Goal: Task Accomplishment & Management: Complete application form

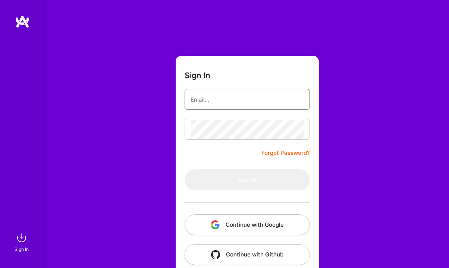
click at [226, 105] on input "email" at bounding box center [246, 99] width 113 height 19
type input "[EMAIL_ADDRESS][DOMAIN_NAME]"
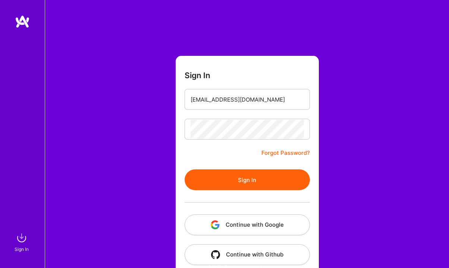
click at [249, 176] on button "Sign In" at bounding box center [247, 180] width 125 height 21
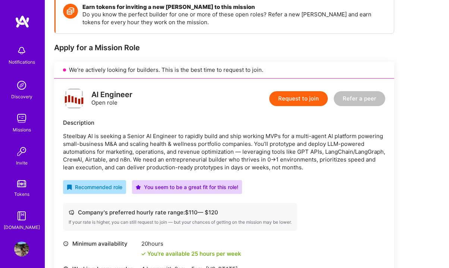
scroll to position [112, 0]
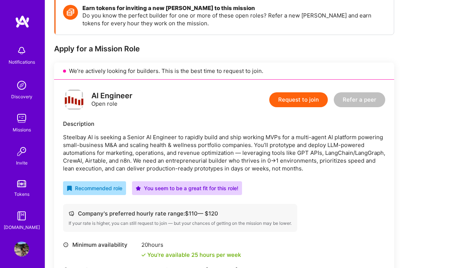
click at [294, 100] on button "Request to join" at bounding box center [298, 99] width 59 height 15
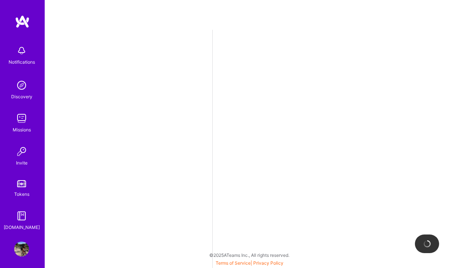
select select "SE"
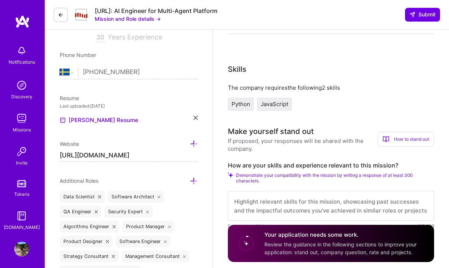
scroll to position [136, 0]
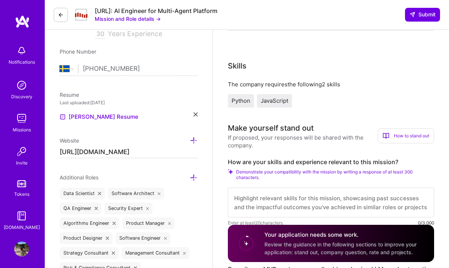
click at [105, 117] on link "[PERSON_NAME] Resume" at bounding box center [99, 117] width 79 height 9
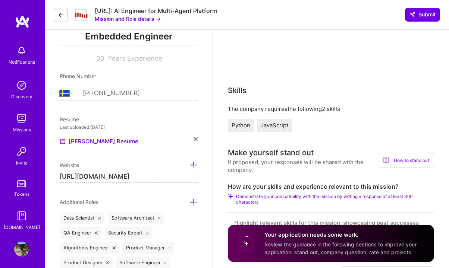
scroll to position [112, 0]
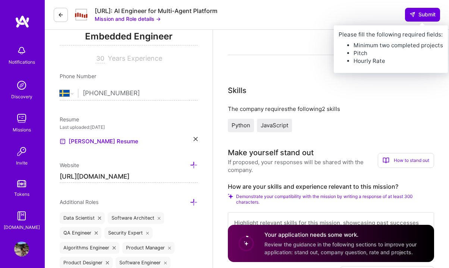
click at [424, 15] on span "Submit" at bounding box center [422, 14] width 26 height 7
click at [415, 15] on span "Submit" at bounding box center [422, 14] width 26 height 7
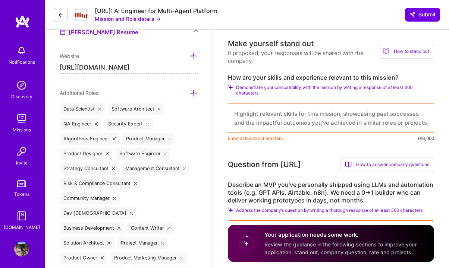
scroll to position [224, 0]
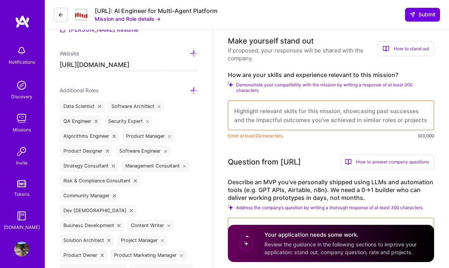
click at [335, 114] on textarea at bounding box center [331, 116] width 206 height 30
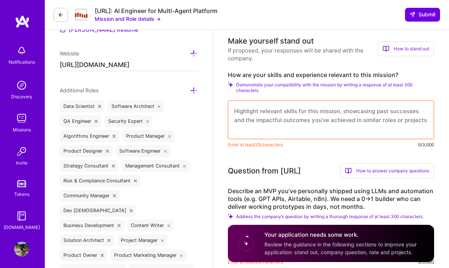
click at [325, 130] on textarea at bounding box center [331, 120] width 206 height 39
click at [313, 131] on textarea at bounding box center [331, 120] width 206 height 39
click at [304, 127] on textarea at bounding box center [331, 120] width 206 height 39
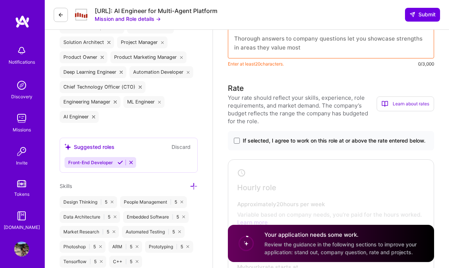
scroll to position [422, 0]
click at [238, 141] on span at bounding box center [237, 141] width 6 height 6
click at [0, 0] on input "If selected, I agree to work on this role at or above the rate entered below." at bounding box center [0, 0] width 0 height 0
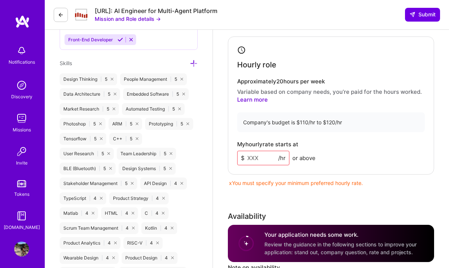
scroll to position [546, 0]
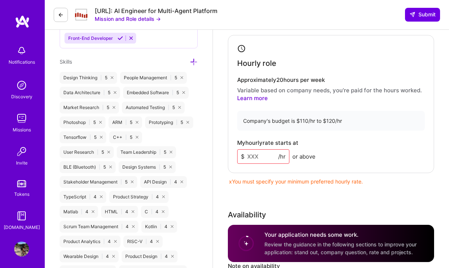
click at [270, 153] on input at bounding box center [263, 156] width 52 height 15
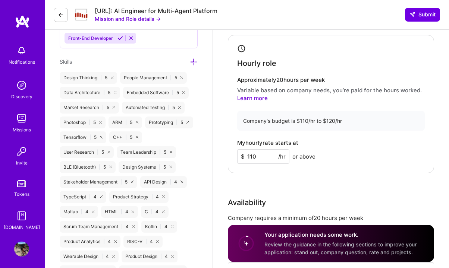
type input "110"
click at [370, 149] on div "My hourly rate starts at $ 110 /hr or above" at bounding box center [330, 152] width 187 height 24
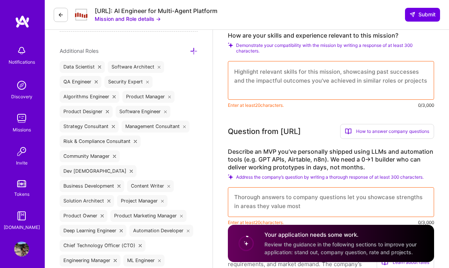
scroll to position [261, 0]
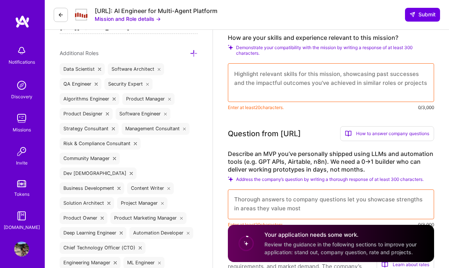
click at [319, 88] on textarea at bounding box center [331, 82] width 206 height 39
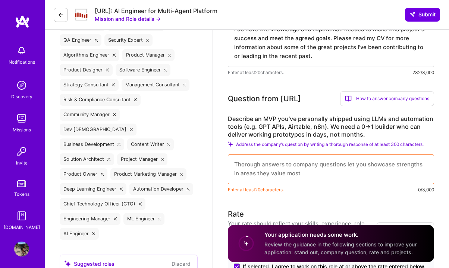
scroll to position [310, 0]
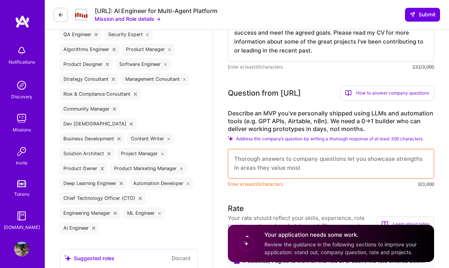
type textarea "I do have the knowledge and experience needed to make this project a success an…"
click at [329, 171] on textarea at bounding box center [331, 164] width 206 height 30
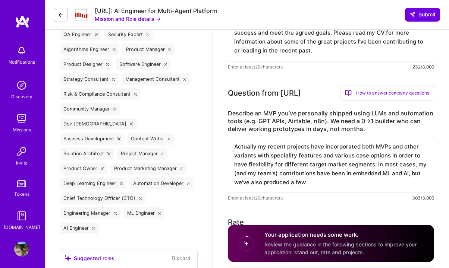
drag, startPoint x: 261, startPoint y: 185, endPoint x: 245, endPoint y: 185, distance: 16.0
click at [245, 185] on textarea "Actually my recent projects have incorporated both MVPs and other variants with…" at bounding box center [331, 164] width 206 height 57
click at [321, 184] on textarea "Actually my recent projects have incorporated both MVPs and other variants with…" at bounding box center [331, 164] width 206 height 57
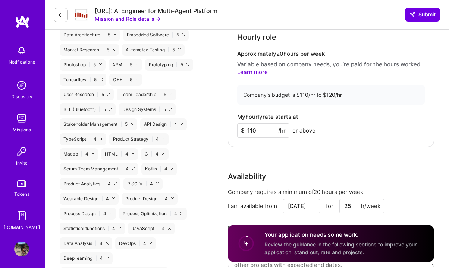
scroll to position [609, 0]
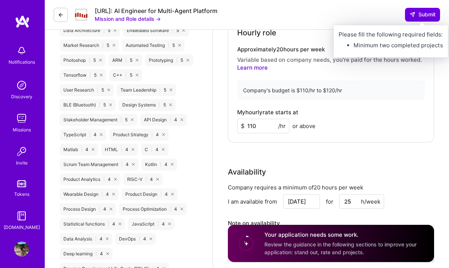
type textarea "Actually my recent projects have incorporated both MVPs and other variants with…"
click at [428, 16] on span "Submit" at bounding box center [422, 14] width 26 height 7
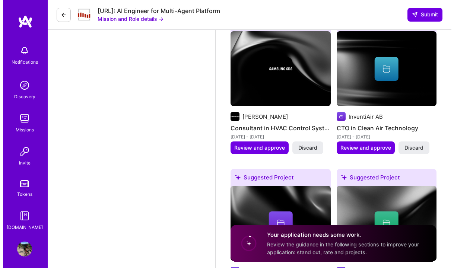
scroll to position [1193, 0]
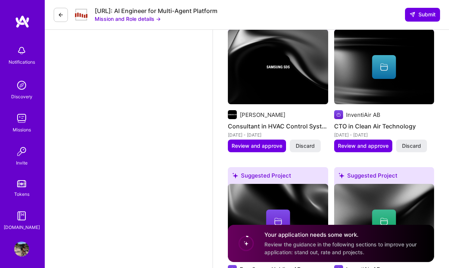
click at [270, 147] on span "Review and approve" at bounding box center [256, 145] width 51 height 7
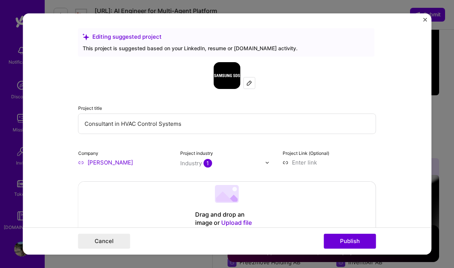
click at [345, 236] on button "Publish" at bounding box center [350, 241] width 52 height 15
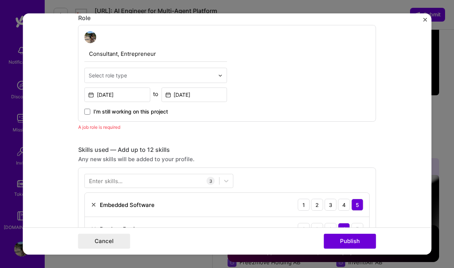
scroll to position [250, 0]
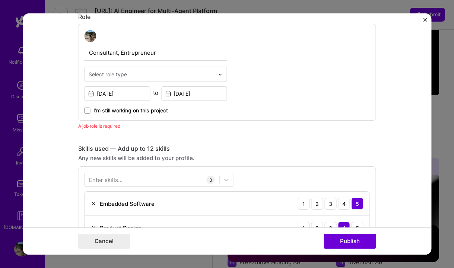
click at [347, 241] on button "Publish" at bounding box center [350, 241] width 52 height 15
click at [218, 73] on img at bounding box center [220, 74] width 4 height 4
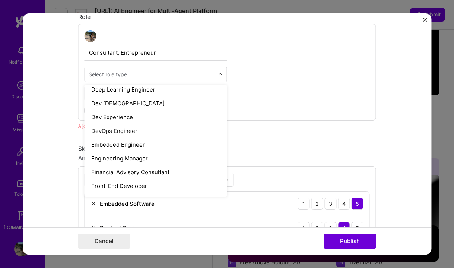
scroll to position [348, 0]
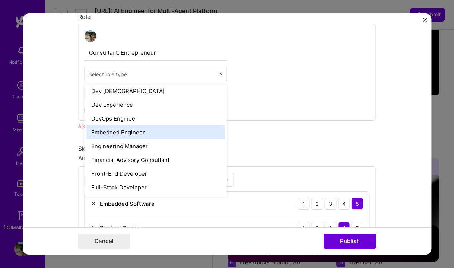
click at [171, 132] on div "Embedded Engineer" at bounding box center [156, 133] width 138 height 14
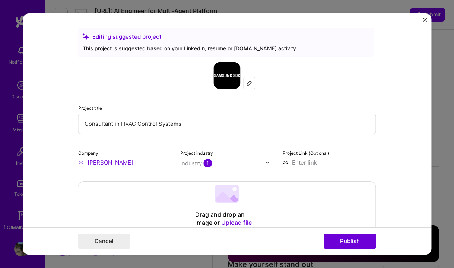
select select "SE"
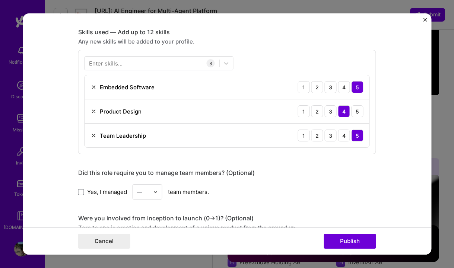
scroll to position [375, 0]
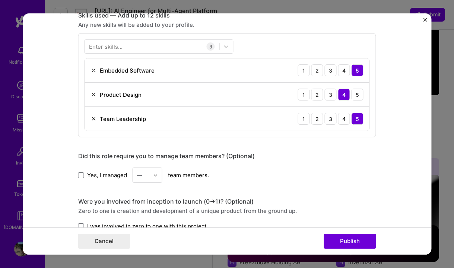
click at [346, 239] on button "Publish" at bounding box center [350, 241] width 52 height 15
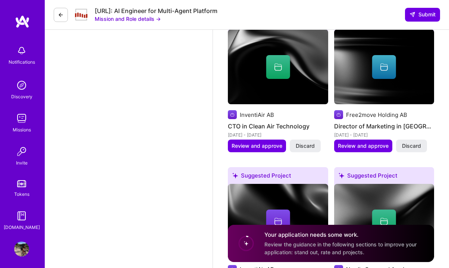
click at [260, 148] on span "Review and approve" at bounding box center [256, 145] width 51 height 7
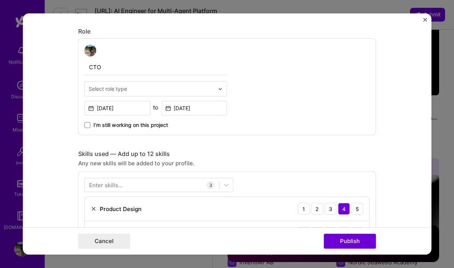
click at [355, 240] on button "Publish" at bounding box center [350, 241] width 52 height 15
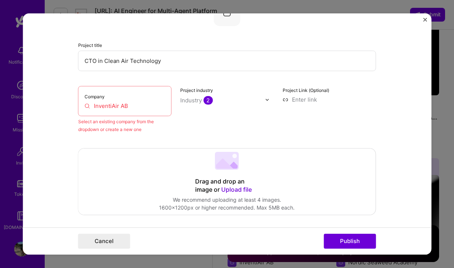
scroll to position [49, 0]
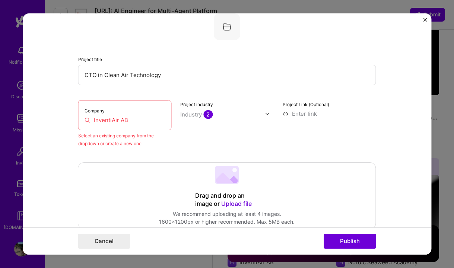
click at [133, 117] on input "InventiAir AB" at bounding box center [125, 120] width 81 height 8
click at [113, 136] on div "Select an existing company from the dropdown or create a new one" at bounding box center [125, 140] width 94 height 16
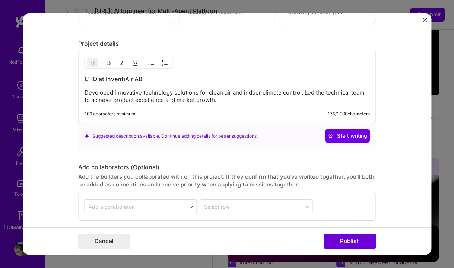
scroll to position [758, 0]
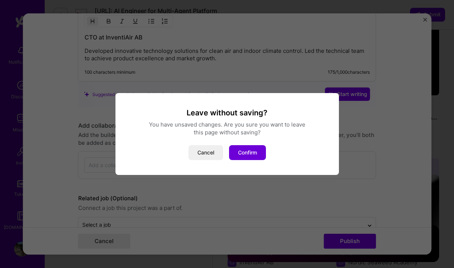
click at [255, 153] on button "Confirm" at bounding box center [247, 152] width 37 height 15
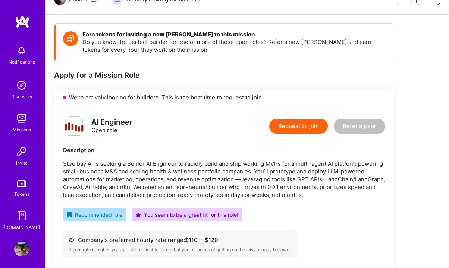
scroll to position [136, 0]
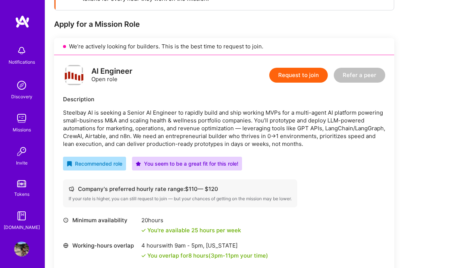
click at [304, 76] on button "Request to join" at bounding box center [298, 75] width 59 height 15
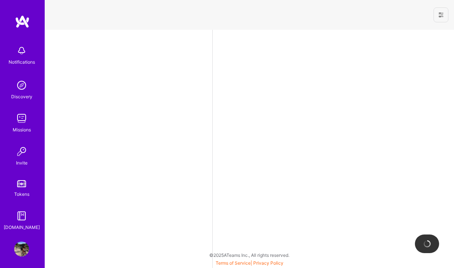
select select "SE"
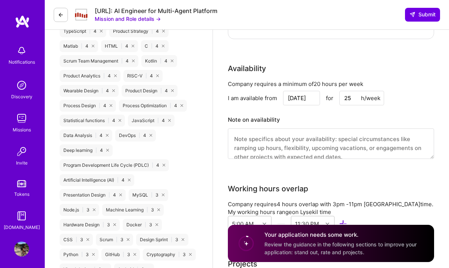
scroll to position [720, 0]
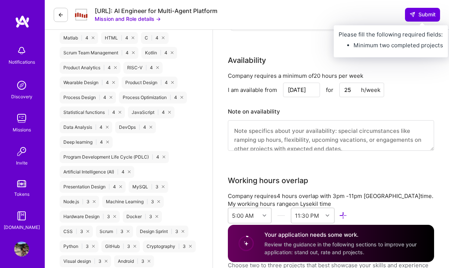
click at [423, 16] on span "Submit" at bounding box center [422, 14] width 26 height 7
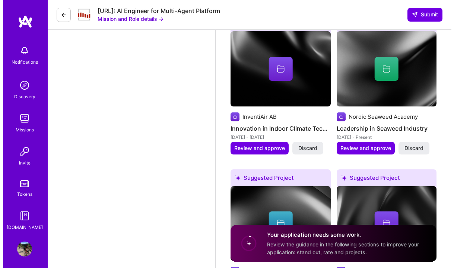
scroll to position [1354, 0]
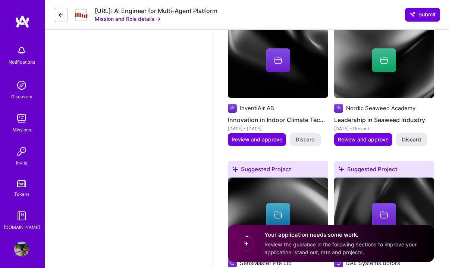
click at [263, 141] on span "Review and approve" at bounding box center [256, 139] width 51 height 7
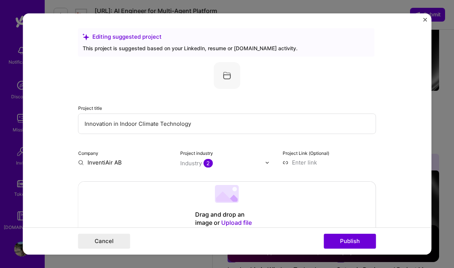
click at [345, 240] on button "Publish" at bounding box center [350, 241] width 52 height 15
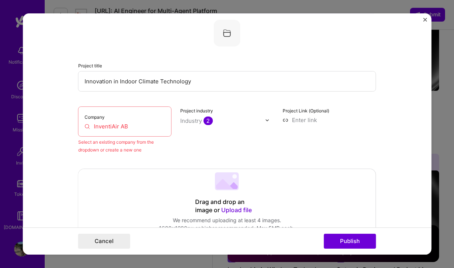
scroll to position [49, 0]
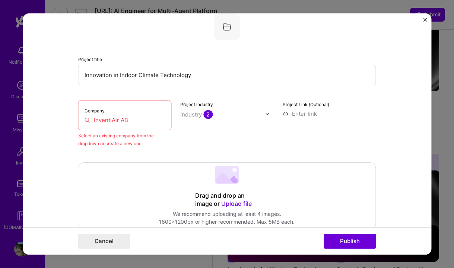
click at [140, 118] on input "InventiAir AB" at bounding box center [125, 120] width 81 height 8
drag, startPoint x: 143, startPoint y: 120, endPoint x: 71, endPoint y: 111, distance: 72.8
click at [71, 111] on form "Editing suggested project This project is suggested based on your LinkedIn, res…" at bounding box center [227, 134] width 409 height 242
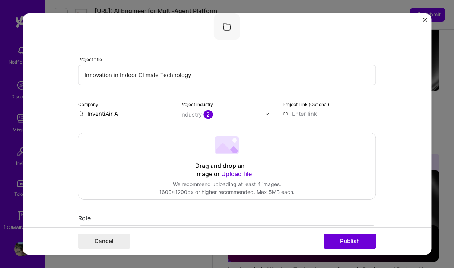
type input "InventiAir AB"
click at [129, 129] on div "InventiAir AB" at bounding box center [140, 130] width 41 height 13
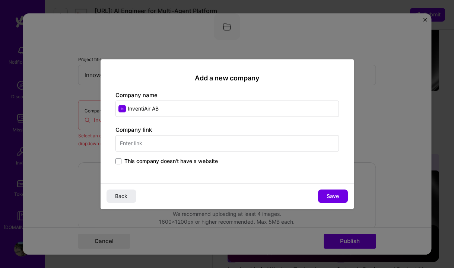
click at [334, 196] on span "Save" at bounding box center [333, 196] width 12 height 7
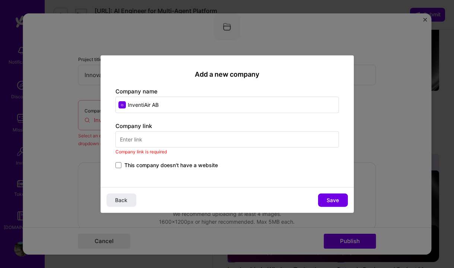
click at [198, 140] on input "text" at bounding box center [228, 139] width 224 height 16
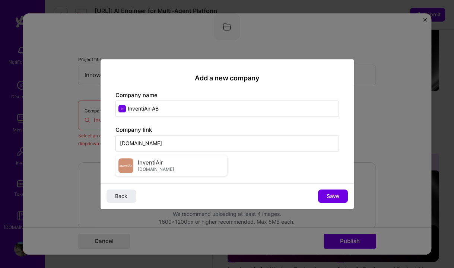
type input "www.inventiair.se"
click at [149, 166] on span "InventiAir" at bounding box center [150, 163] width 25 height 8
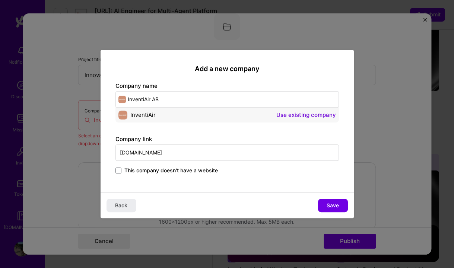
click at [332, 207] on span "Save" at bounding box center [333, 205] width 12 height 7
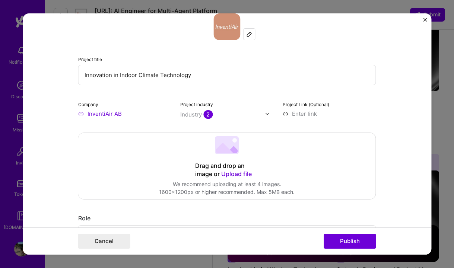
click at [353, 241] on button "Publish" at bounding box center [350, 241] width 52 height 15
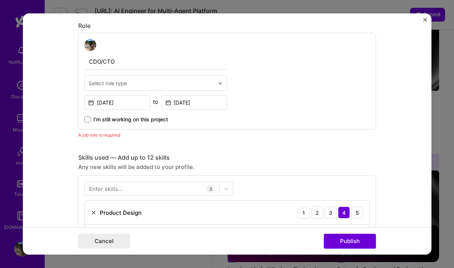
scroll to position [250, 0]
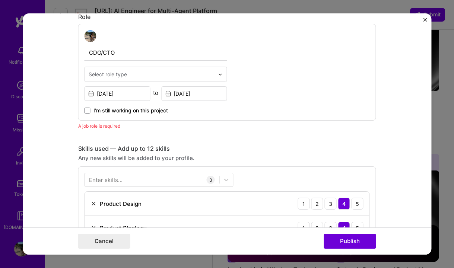
click at [218, 79] on div at bounding box center [222, 74] width 9 height 15
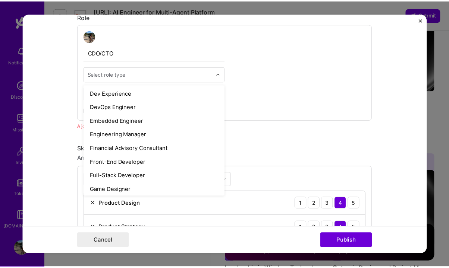
scroll to position [360, 0]
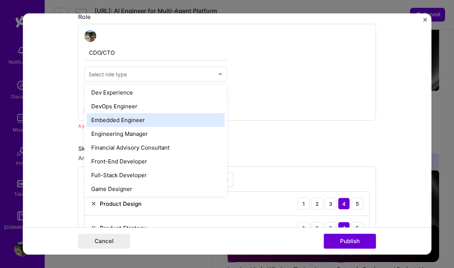
click at [192, 126] on div "Embedded Engineer" at bounding box center [156, 120] width 138 height 14
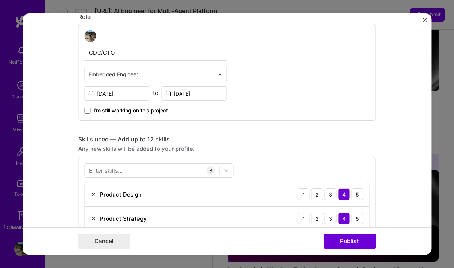
click at [350, 240] on button "Publish" at bounding box center [350, 241] width 52 height 15
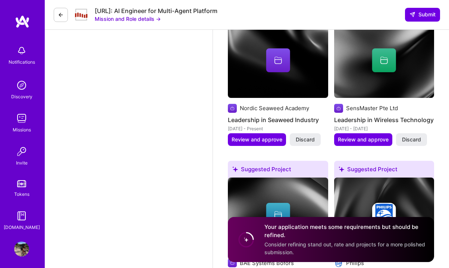
click at [425, 16] on span "Submit" at bounding box center [422, 14] width 26 height 7
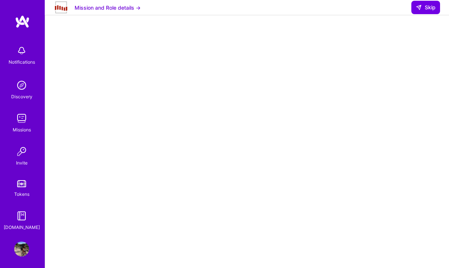
scroll to position [112, 0]
select select "SE"
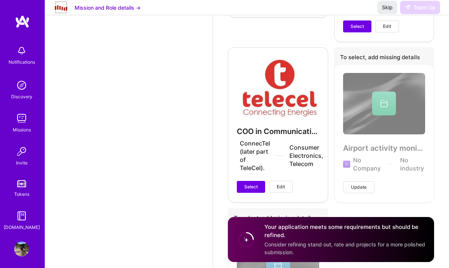
scroll to position [2746, 0]
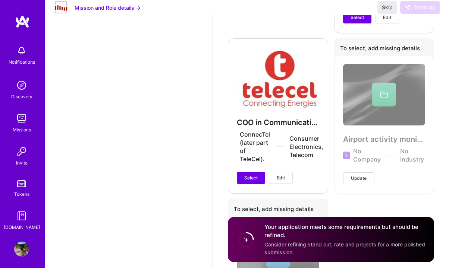
click at [387, 11] on span "Skip" at bounding box center [387, 7] width 11 height 7
click at [385, 11] on span "Skip" at bounding box center [387, 7] width 11 height 7
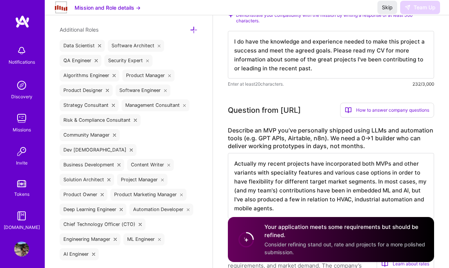
scroll to position [0, 0]
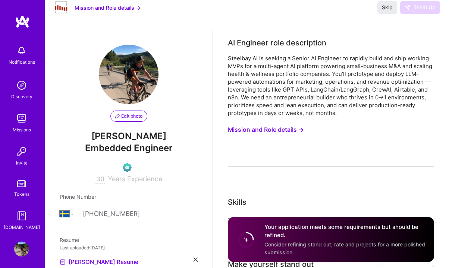
click at [21, 61] on div "Notifications" at bounding box center [22, 62] width 26 height 8
click at [16, 24] on img at bounding box center [22, 21] width 15 height 13
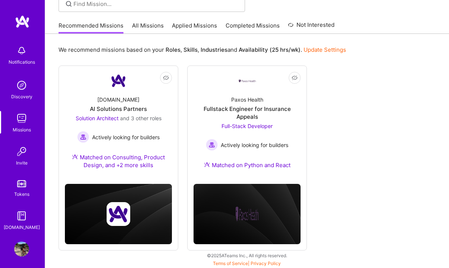
click at [18, 24] on img at bounding box center [22, 21] width 15 height 13
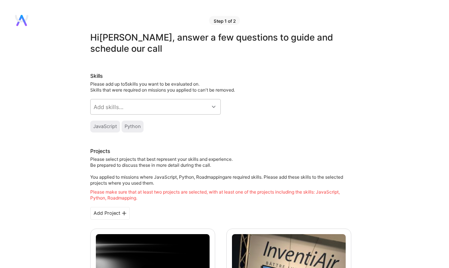
click at [214, 108] on icon at bounding box center [214, 107] width 4 height 4
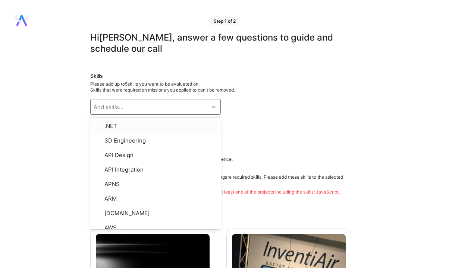
click at [279, 104] on div "Skills Please add up to 5 skills you want to be evaluated on. Skills that were …" at bounding box center [220, 102] width 261 height 60
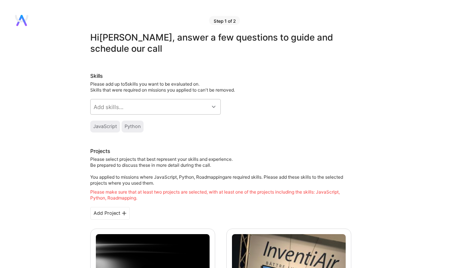
click at [216, 104] on div at bounding box center [215, 107] width 12 height 10
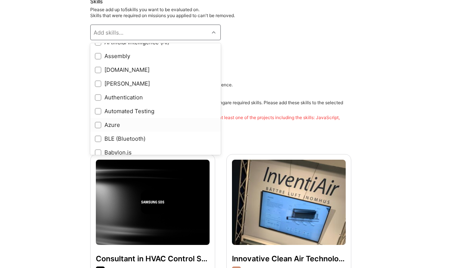
scroll to position [460, 0]
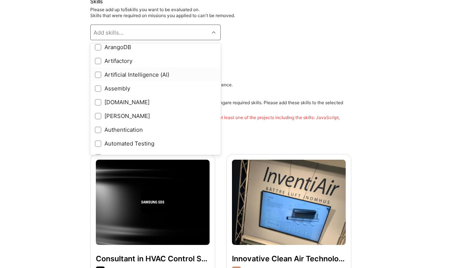
click at [167, 78] on div "Artificial Intelligence (AI)" at bounding box center [156, 75] width 122 height 8
checkbox input "true"
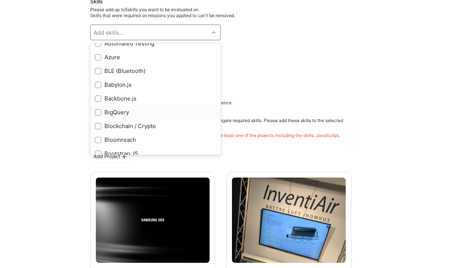
scroll to position [534, 0]
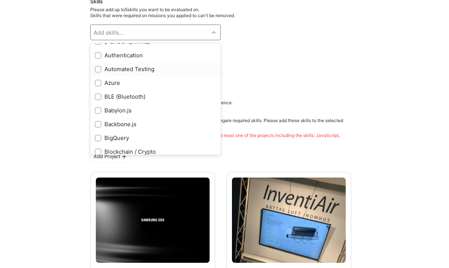
click at [152, 70] on div "Automated Testing" at bounding box center [156, 69] width 122 height 8
checkbox input "true"
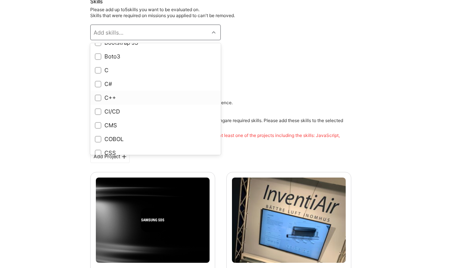
click at [177, 97] on div "C++" at bounding box center [156, 98] width 122 height 8
checkbox input "true"
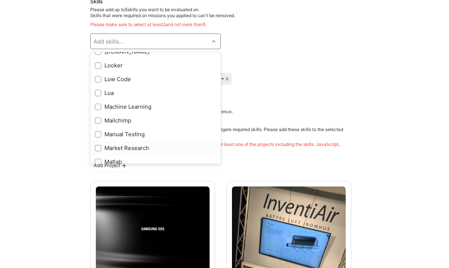
scroll to position [2402, 0]
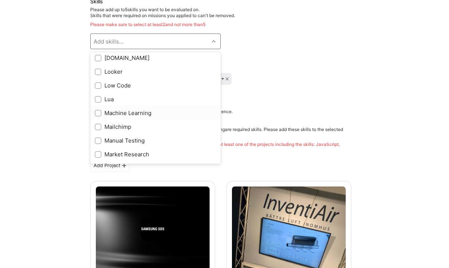
click at [149, 112] on div "Machine Learning" at bounding box center [156, 113] width 122 height 8
checkbox input "true"
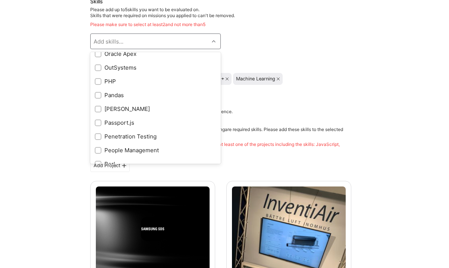
scroll to position [2377, 0]
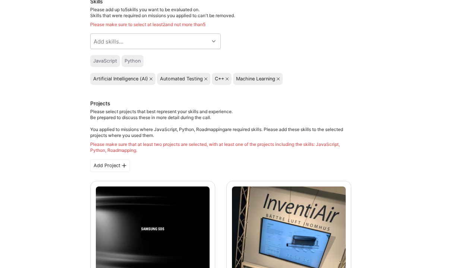
click at [255, 107] on h3 "Projects" at bounding box center [220, 104] width 261 height 9
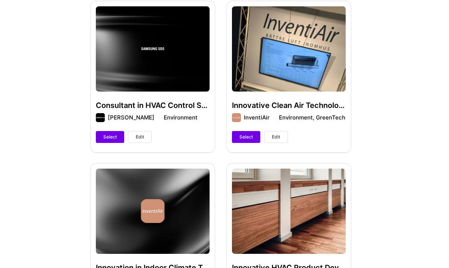
scroll to position [0, 0]
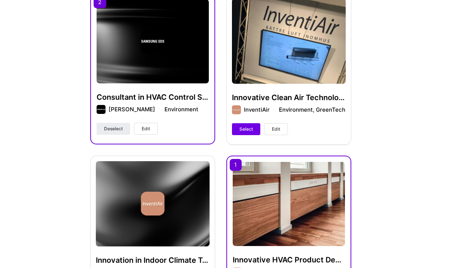
scroll to position [236, 0]
